Goal: Register for event/course

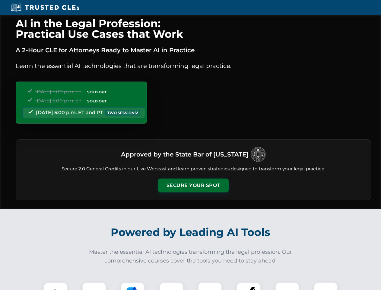
click at [193, 185] on button "Secure Your Spot" at bounding box center [193, 185] width 71 height 14
click at [56, 286] on img at bounding box center [55, 293] width 17 height 17
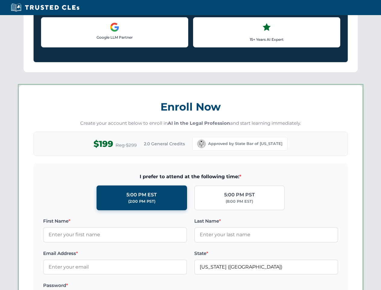
click at [133, 286] on label "Password *" at bounding box center [115, 284] width 144 height 7
